Goal: Navigation & Orientation: Find specific page/section

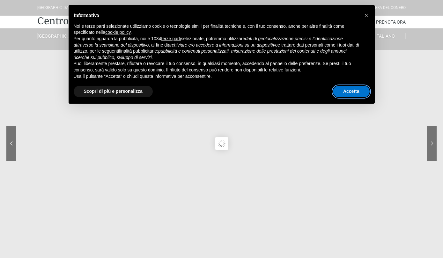
click at [350, 87] on button "Accetta" at bounding box center [351, 91] width 37 height 11
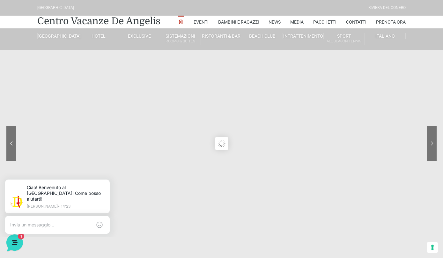
click at [431, 150] on sr7-arrow at bounding box center [432, 143] width 10 height 35
click at [432, 149] on sr7-arrow at bounding box center [432, 143] width 10 height 35
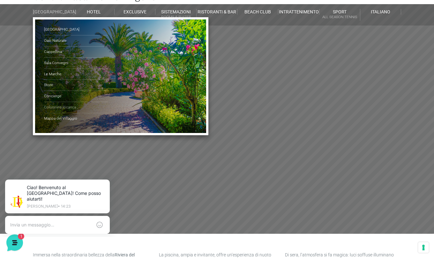
click at [63, 111] on link "Colonnina Ricarica" at bounding box center [76, 107] width 64 height 11
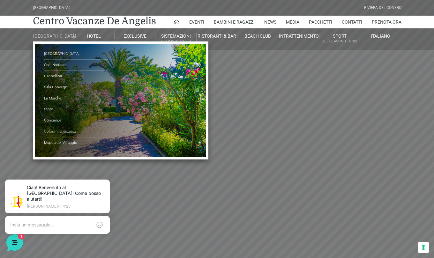
scroll to position [24, 0]
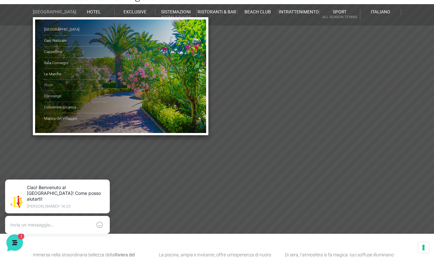
click at [44, 90] on link "Store" at bounding box center [76, 85] width 64 height 11
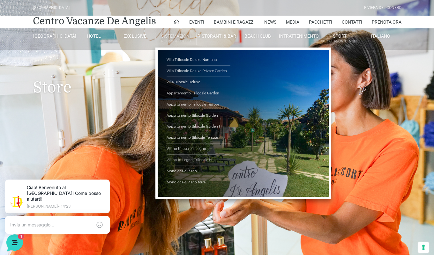
click at [192, 159] on link "Villino in Legno Trilocale H" at bounding box center [199, 160] width 64 height 11
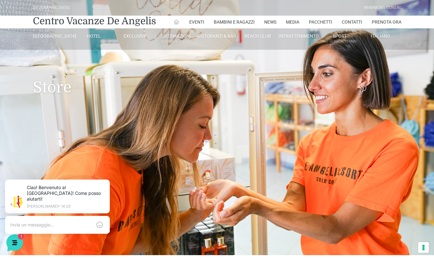
click at [174, 21] on icon at bounding box center [177, 22] width 6 height 6
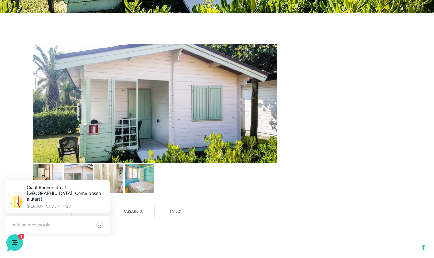
scroll to position [245, 0]
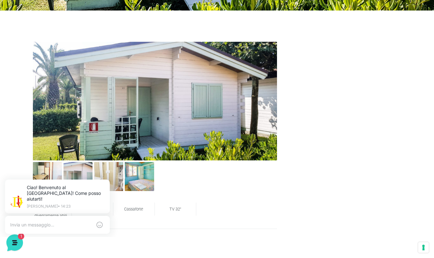
click at [149, 131] on img at bounding box center [155, 101] width 244 height 119
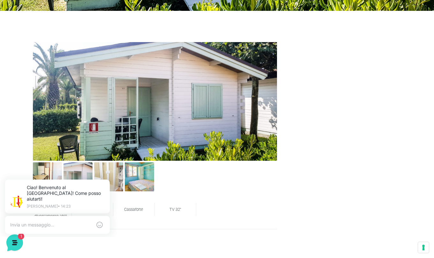
click at [49, 174] on img at bounding box center [47, 176] width 29 height 29
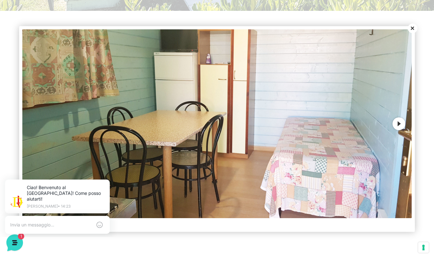
click at [400, 130] on button "Next" at bounding box center [398, 123] width 13 height 13
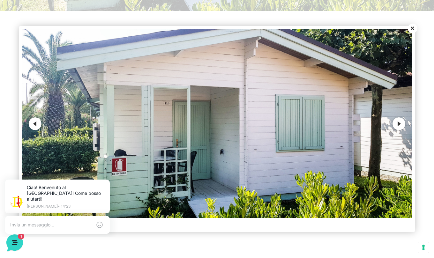
click at [400, 130] on button "Next" at bounding box center [398, 123] width 13 height 13
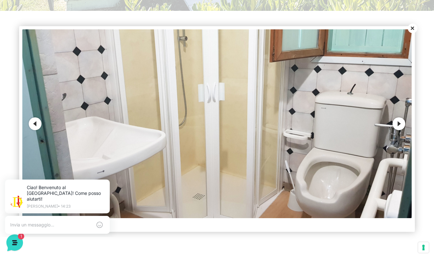
click at [400, 130] on button "Next" at bounding box center [398, 123] width 13 height 13
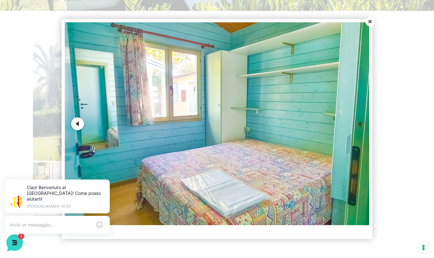
scroll to position [0, 0]
click at [371, 26] on button "Close" at bounding box center [370, 22] width 10 height 10
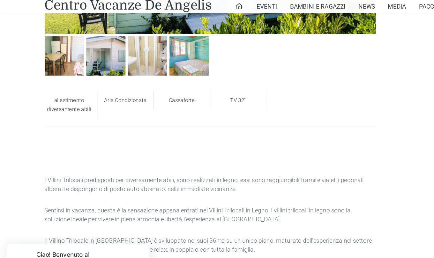
scroll to position [374, 0]
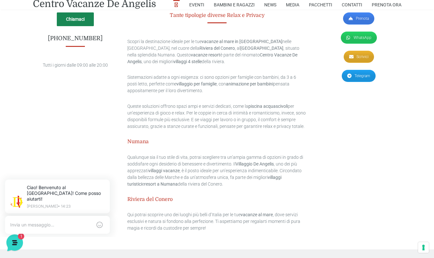
scroll to position [1721, 0]
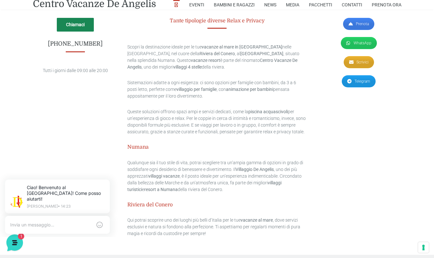
click at [361, 49] on link "WhatsApp" at bounding box center [359, 43] width 36 height 12
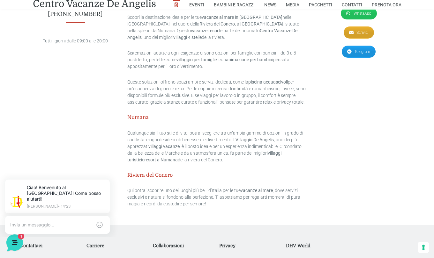
scroll to position [1751, 0]
